Goal: Check status: Check status

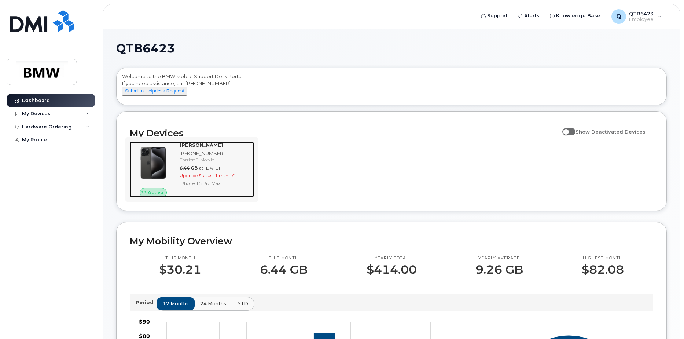
click at [212, 148] on strong "[PERSON_NAME]" at bounding box center [201, 145] width 43 height 6
